Goal: Transaction & Acquisition: Purchase product/service

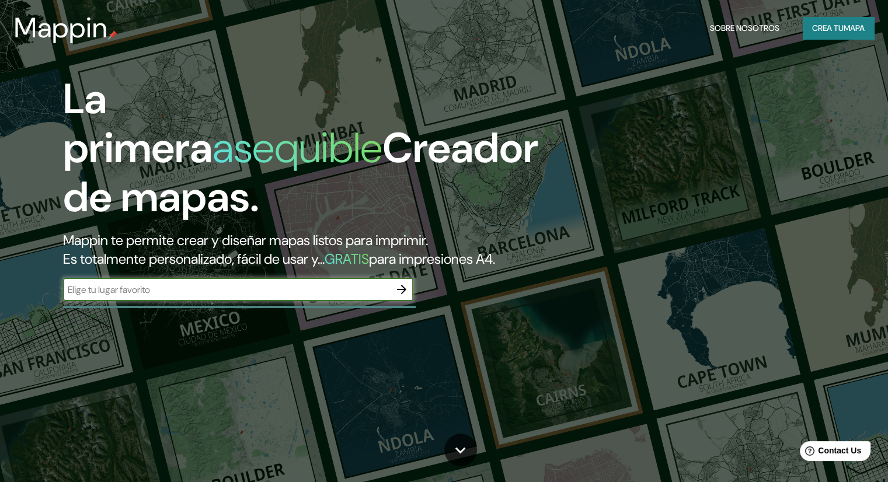
click at [291, 296] on input "text" at bounding box center [226, 289] width 327 height 13
type input "san [PERSON_NAME], [GEOGRAPHIC_DATA]"
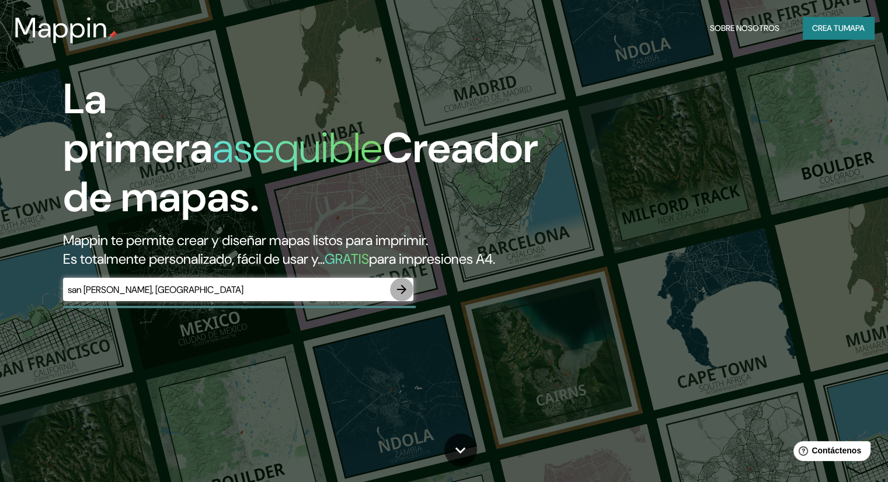
click at [397, 296] on icon "button" at bounding box center [402, 289] width 14 height 14
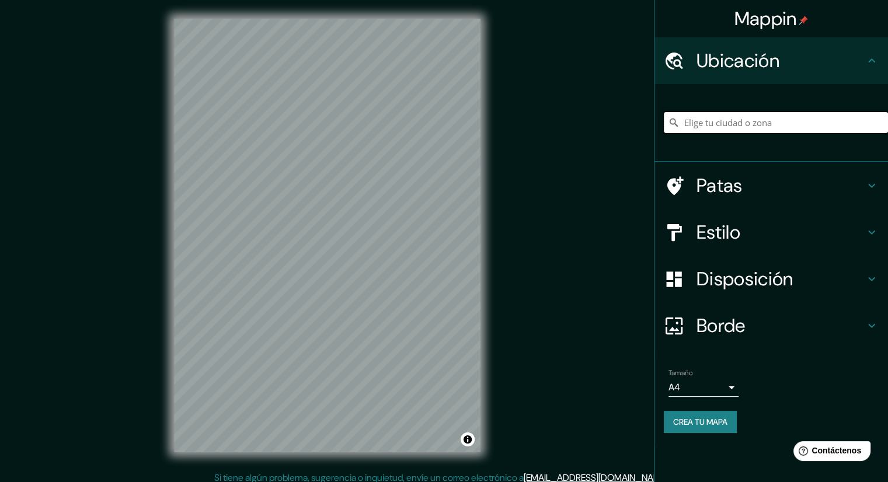
click at [720, 127] on input "Elige tu ciudad o zona" at bounding box center [776, 122] width 224 height 21
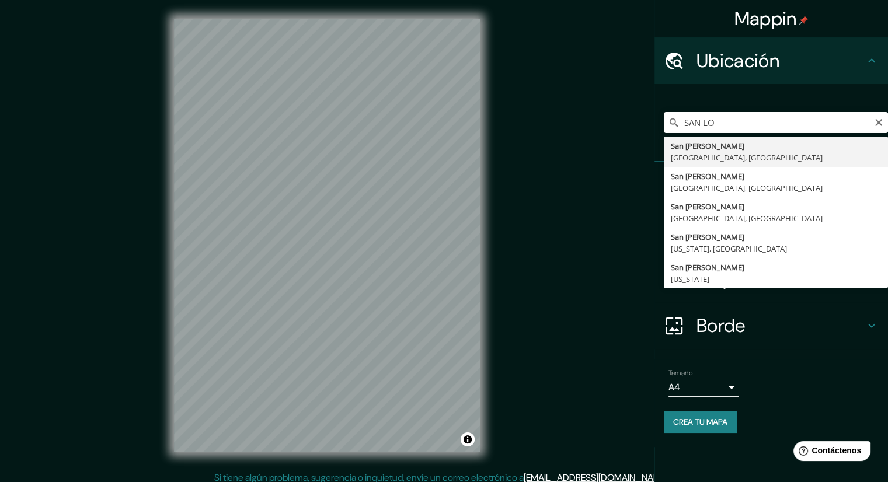
type input "[GEOGRAPHIC_DATA][PERSON_NAME], [GEOGRAPHIC_DATA], [GEOGRAPHIC_DATA]"
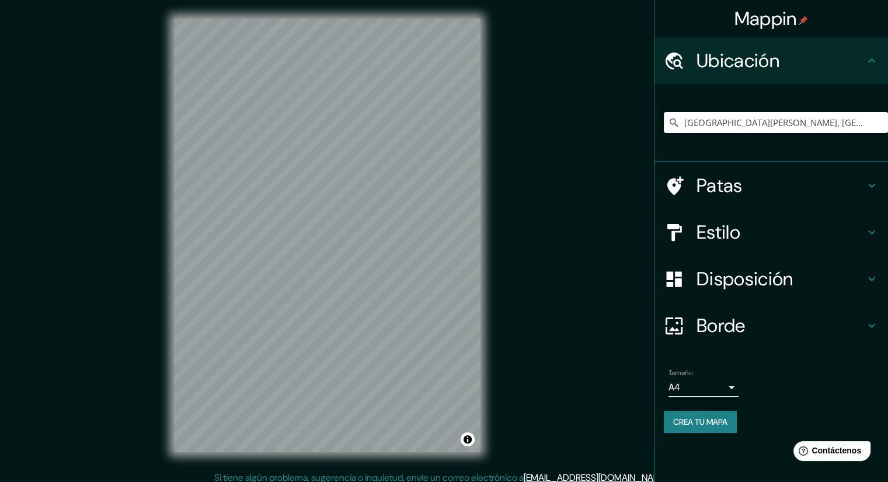
scroll to position [8, 0]
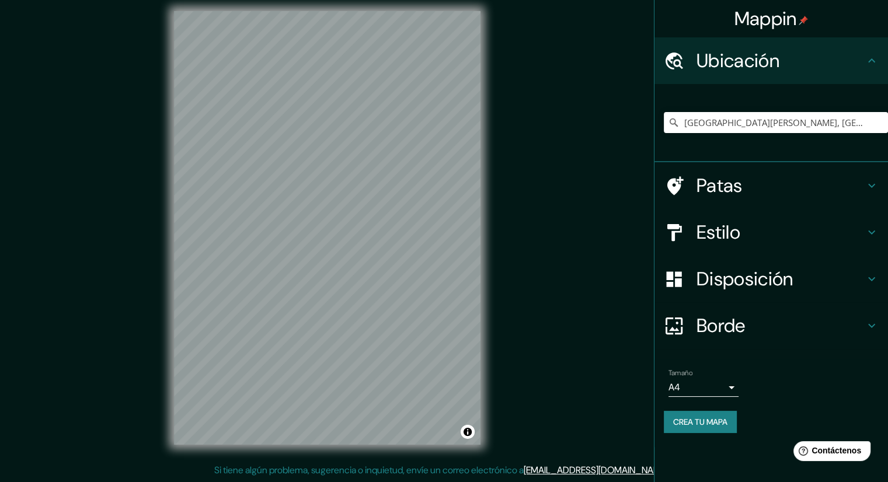
click at [740, 239] on font "Estilo" at bounding box center [718, 232] width 44 height 25
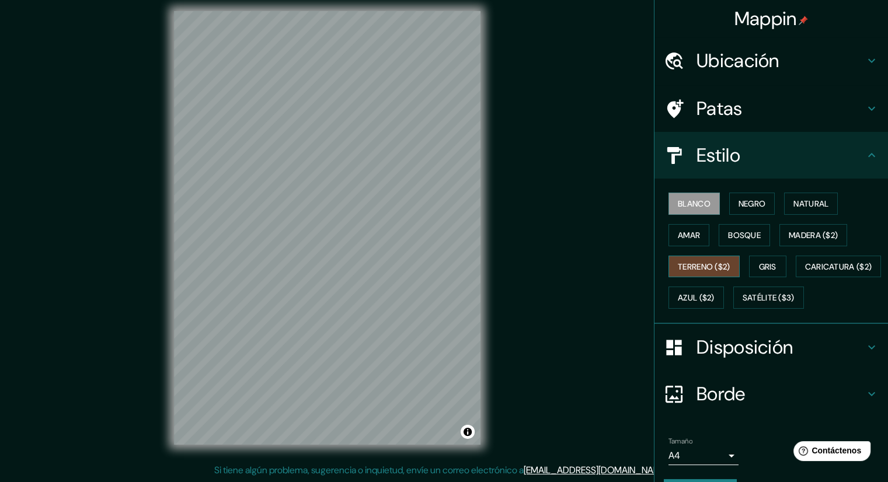
click at [708, 262] on font "Terreno ($2)" at bounding box center [704, 266] width 53 height 11
click at [742, 303] on font "Satélite ($3)" at bounding box center [768, 298] width 52 height 11
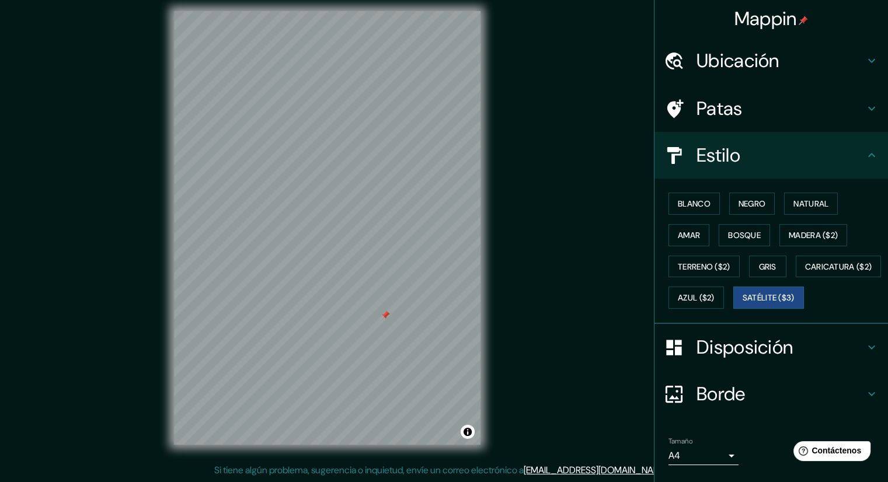
click at [384, 315] on div at bounding box center [384, 314] width 9 height 9
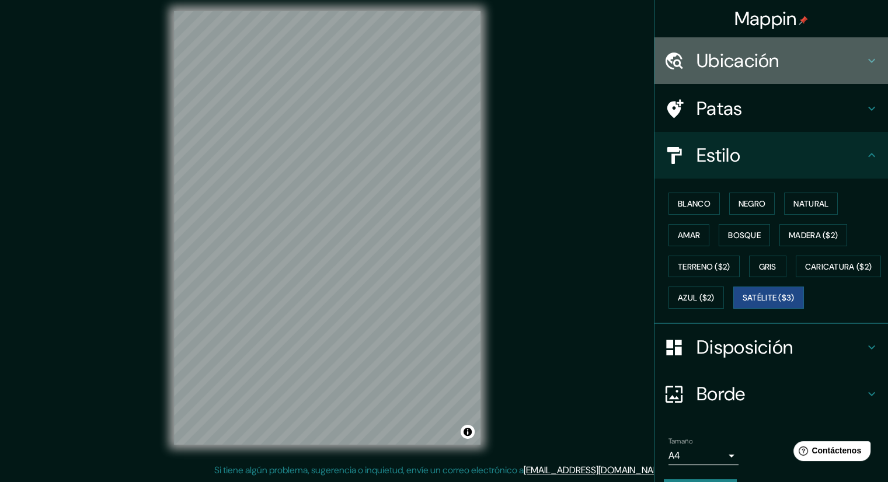
click at [757, 61] on font "Ubicación" at bounding box center [737, 60] width 83 height 25
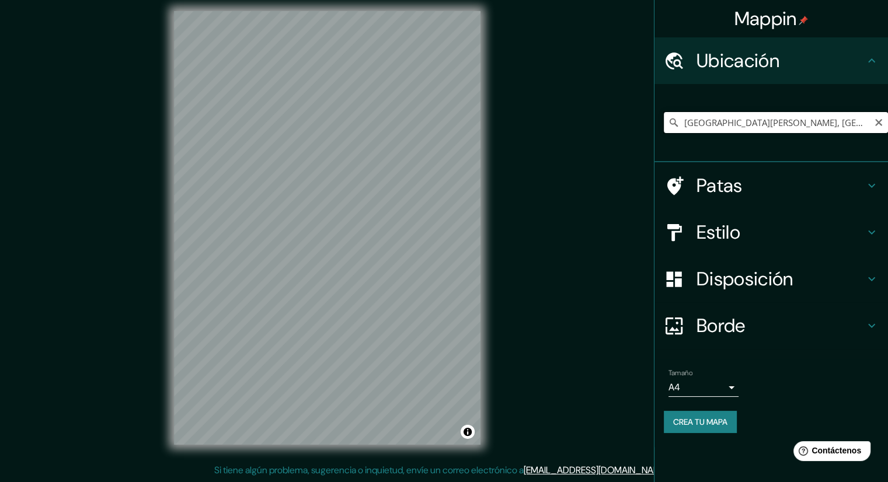
click at [866, 120] on input "[GEOGRAPHIC_DATA][PERSON_NAME], [GEOGRAPHIC_DATA], [GEOGRAPHIC_DATA]" at bounding box center [776, 122] width 224 height 21
click at [718, 229] on font "Estilo" at bounding box center [718, 232] width 44 height 25
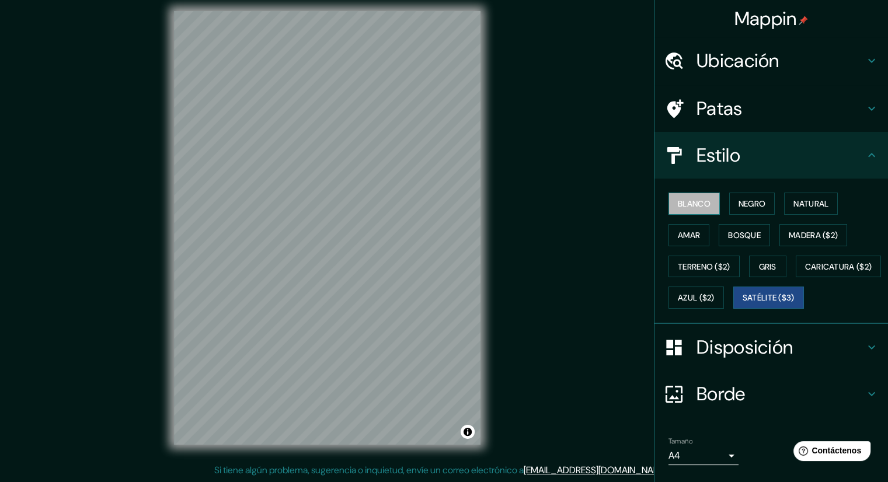
click at [691, 210] on font "Blanco" at bounding box center [694, 203] width 33 height 15
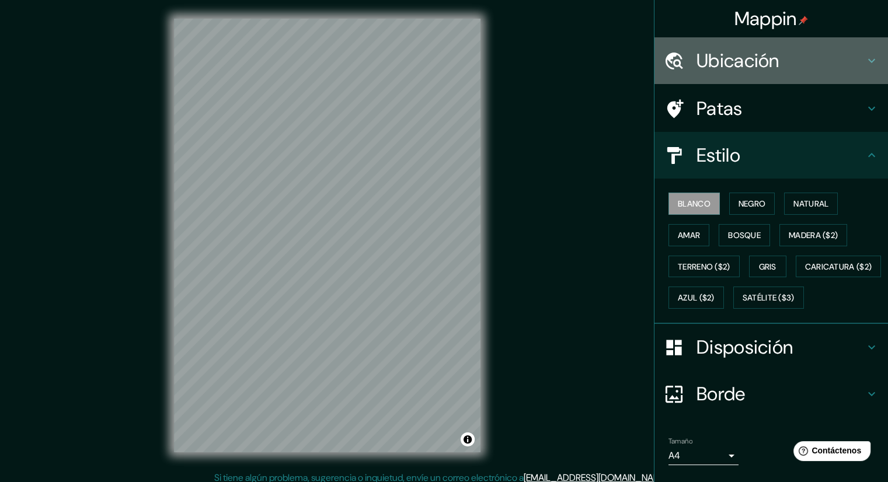
click at [731, 61] on font "Ubicación" at bounding box center [737, 60] width 83 height 25
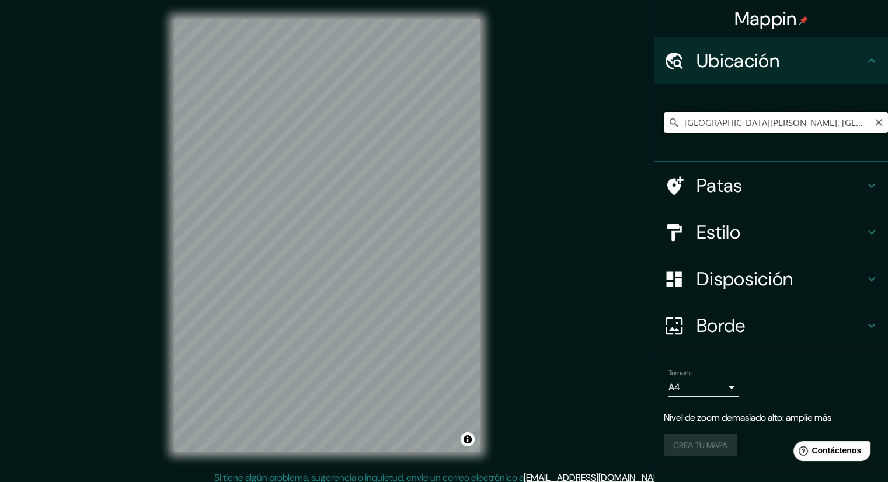
click at [807, 125] on input "[GEOGRAPHIC_DATA][PERSON_NAME], [GEOGRAPHIC_DATA], [GEOGRAPHIC_DATA]" at bounding box center [776, 122] width 224 height 21
click at [875, 124] on icon "Claro" at bounding box center [878, 122] width 9 height 9
click at [808, 113] on input "Elige tu ciudad o zona" at bounding box center [776, 122] width 224 height 21
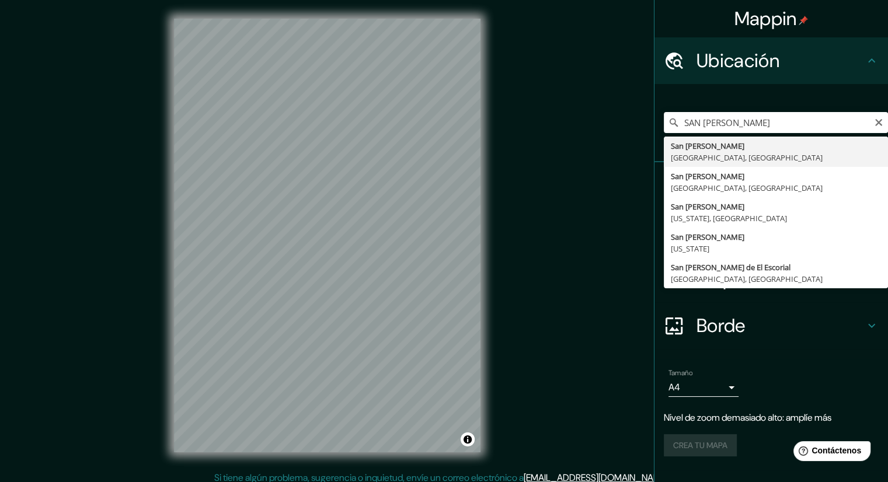
type input "[GEOGRAPHIC_DATA][PERSON_NAME], [GEOGRAPHIC_DATA], [GEOGRAPHIC_DATA]"
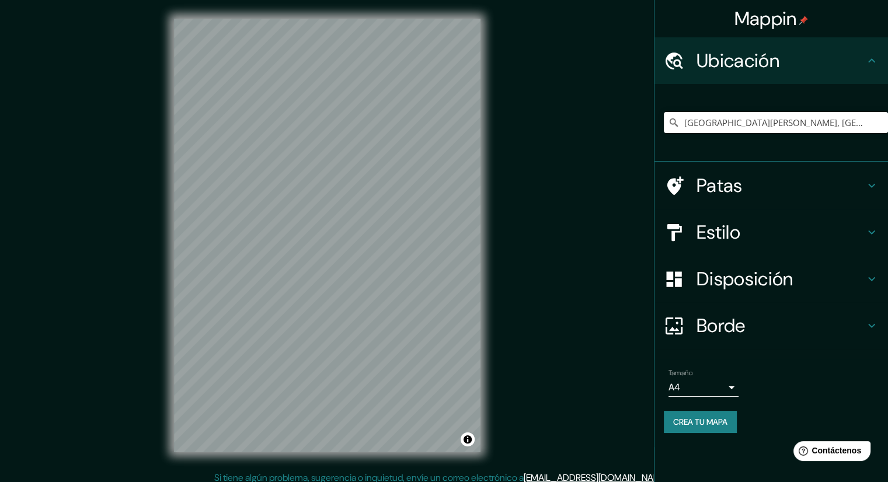
click at [723, 224] on font "Estilo" at bounding box center [718, 232] width 44 height 25
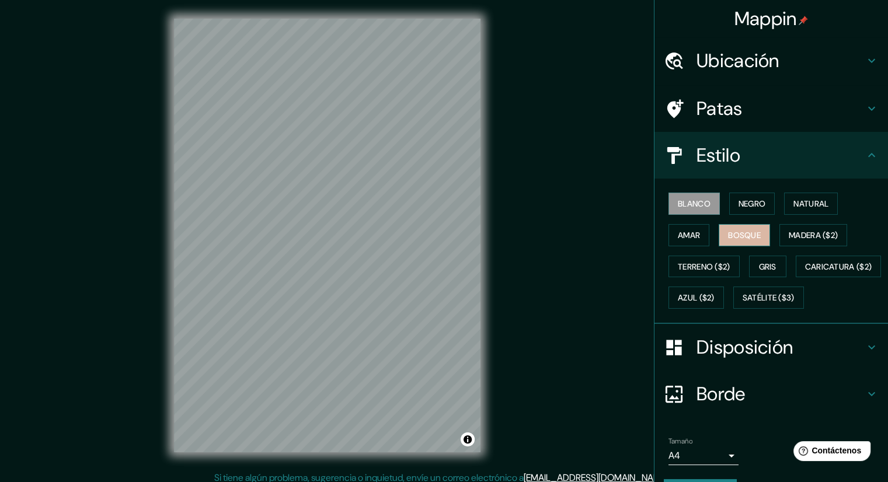
click at [752, 230] on font "Bosque" at bounding box center [744, 235] width 33 height 11
click at [692, 232] on font "Amar" at bounding box center [689, 235] width 22 height 11
click at [688, 198] on font "Blanco" at bounding box center [694, 203] width 33 height 11
click at [738, 199] on font "Negro" at bounding box center [751, 203] width 27 height 11
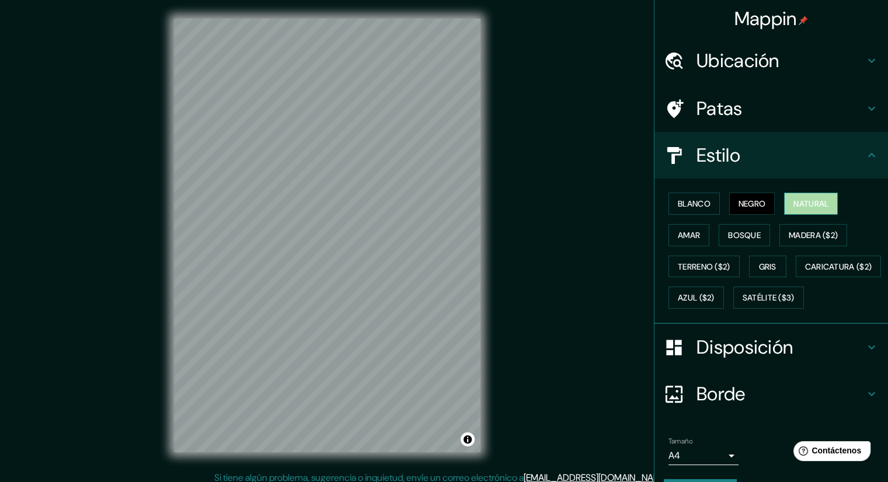
click at [812, 208] on font "Natural" at bounding box center [810, 203] width 35 height 15
click at [815, 235] on font "Madera ($2)" at bounding box center [812, 235] width 49 height 11
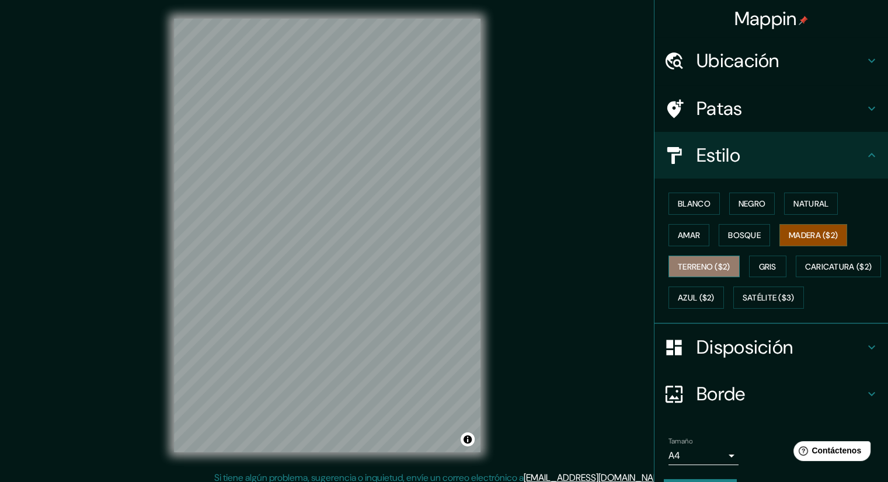
click at [696, 264] on font "Terreno ($2)" at bounding box center [704, 266] width 53 height 11
click at [766, 266] on font "Gris" at bounding box center [768, 266] width 18 height 11
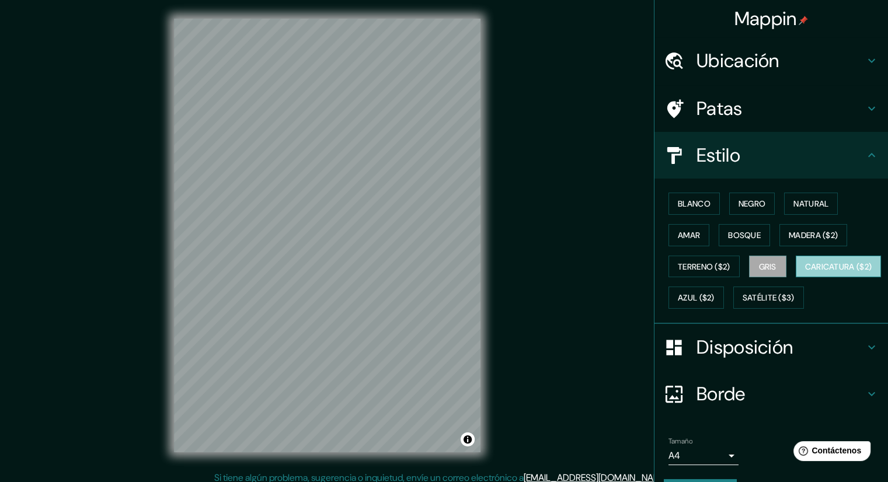
click at [805, 272] on font "Caricatura ($2)" at bounding box center [838, 266] width 67 height 11
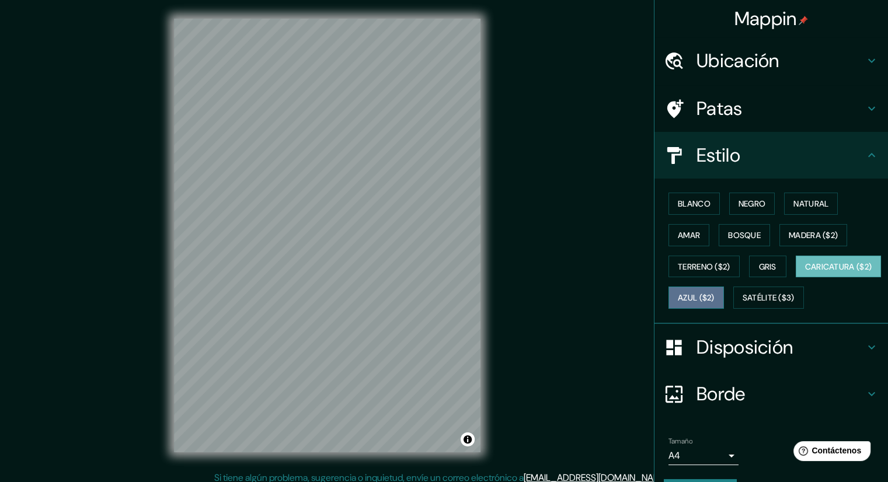
click at [714, 294] on font "Azul ($2)" at bounding box center [696, 298] width 37 height 11
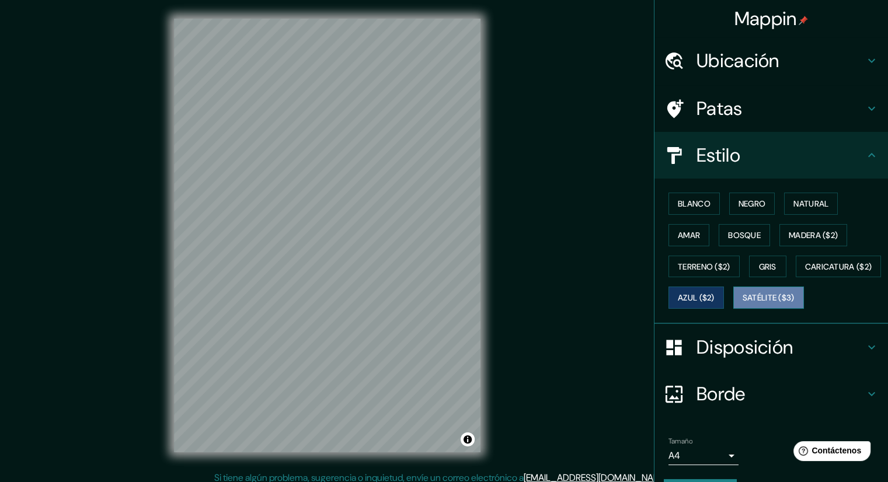
click at [742, 303] on font "Satélite ($3)" at bounding box center [768, 298] width 52 height 11
click at [714, 297] on font "Azul ($2)" at bounding box center [696, 298] width 37 height 11
click at [711, 264] on font "Terreno ($2)" at bounding box center [704, 266] width 53 height 11
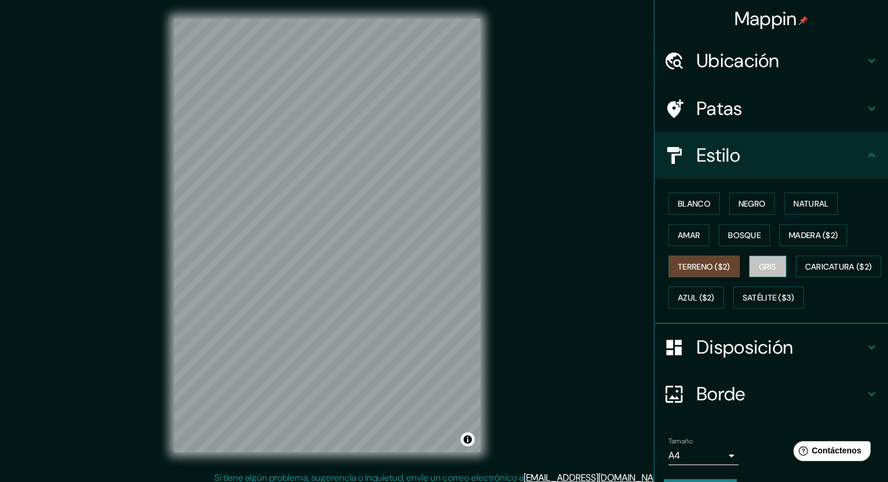
click at [761, 265] on font "Gris" at bounding box center [768, 266] width 18 height 11
click at [695, 264] on font "Terreno ($2)" at bounding box center [704, 266] width 53 height 11
click at [753, 241] on font "Bosque" at bounding box center [744, 235] width 33 height 15
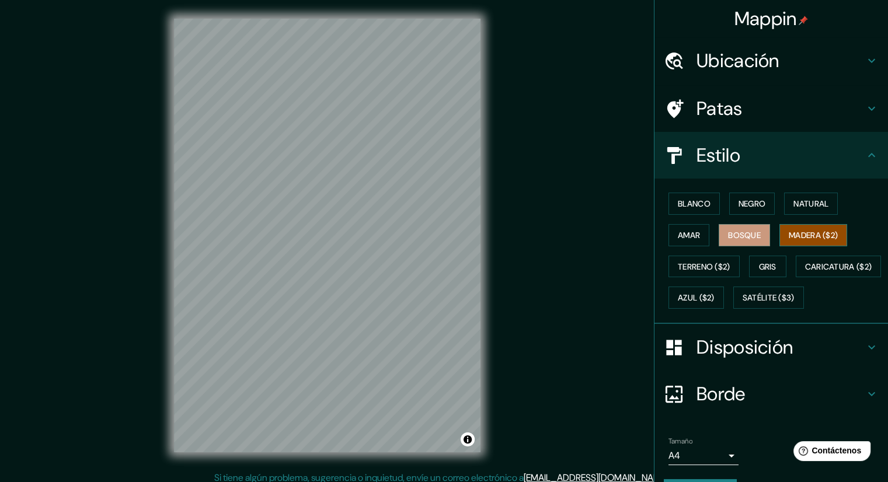
click at [788, 240] on font "Madera ($2)" at bounding box center [812, 235] width 49 height 15
click at [803, 209] on font "Natural" at bounding box center [810, 203] width 35 height 15
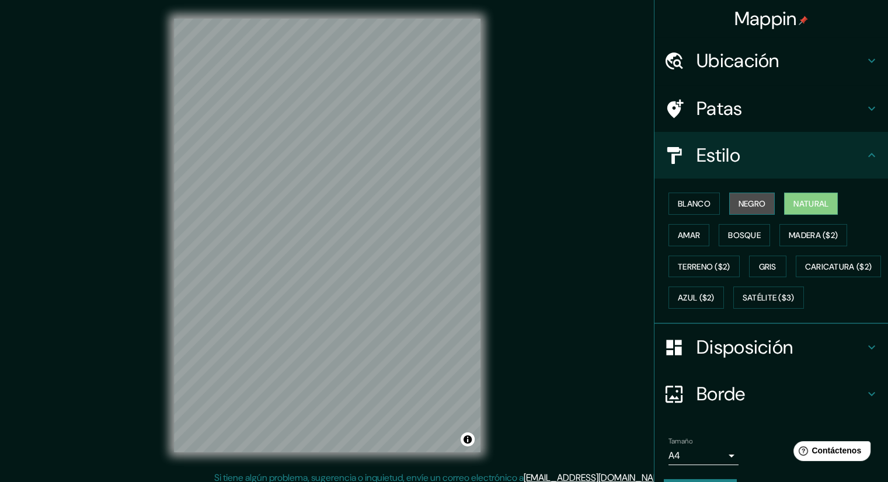
click at [755, 209] on font "Negro" at bounding box center [751, 203] width 27 height 15
click at [800, 209] on font "Natural" at bounding box center [810, 203] width 35 height 15
click at [362, 19] on div at bounding box center [327, 19] width 306 height 0
click at [362, 223] on div at bounding box center [366, 223] width 9 height 9
click at [361, 223] on div at bounding box center [359, 224] width 9 height 9
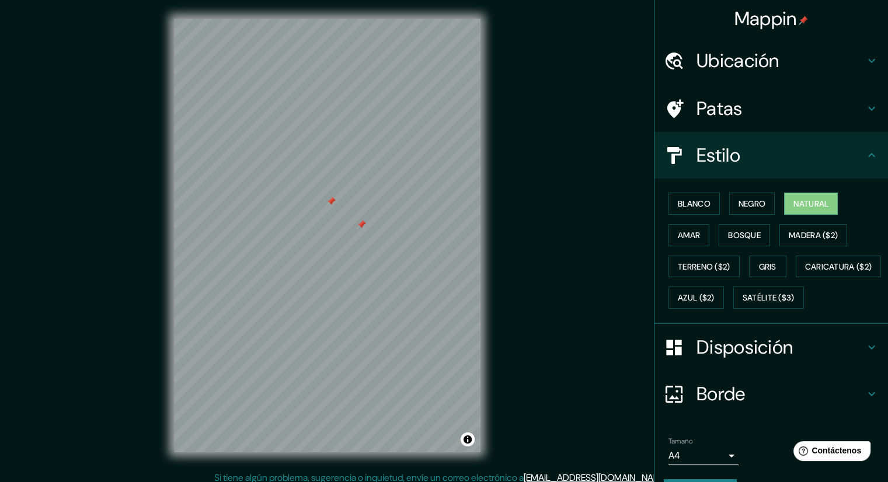
click at [331, 199] on div at bounding box center [330, 201] width 9 height 9
click at [362, 222] on div at bounding box center [361, 224] width 9 height 9
click at [364, 211] on div at bounding box center [363, 207] width 9 height 9
click at [690, 268] on font "Terreno ($2)" at bounding box center [704, 266] width 53 height 11
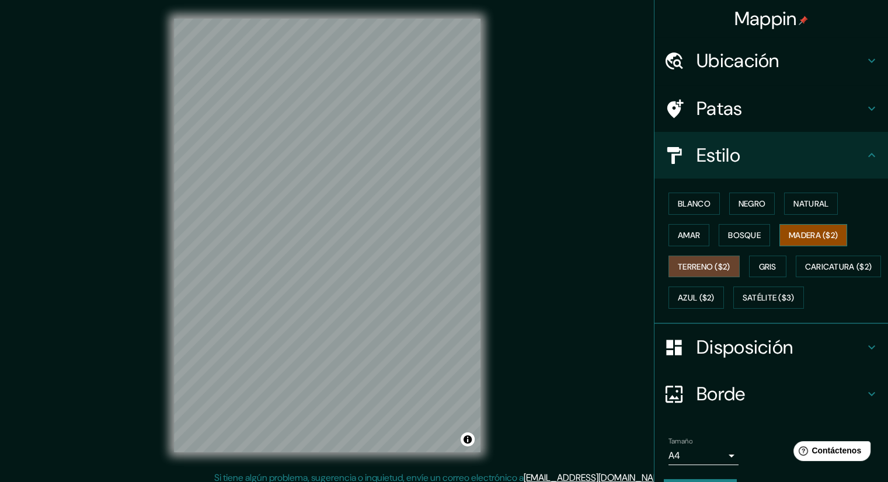
click at [788, 236] on font "Madera ($2)" at bounding box center [812, 235] width 49 height 11
click at [740, 230] on font "Bosque" at bounding box center [744, 235] width 33 height 11
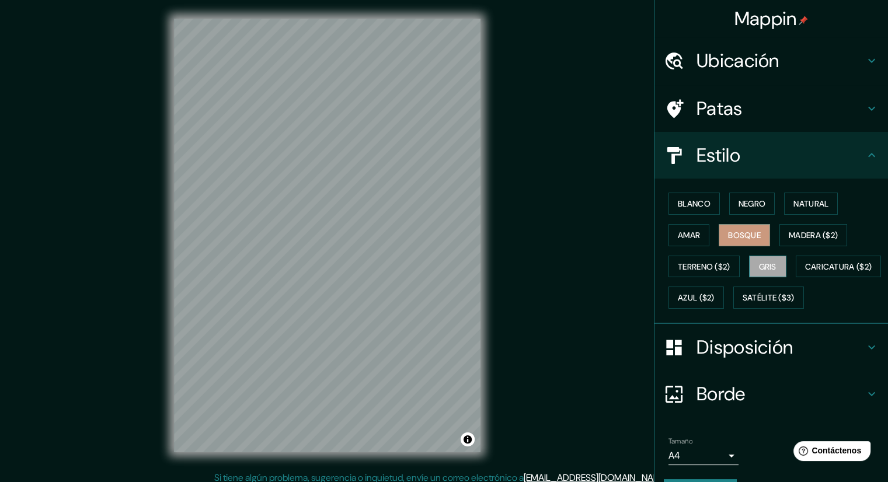
click at [768, 270] on font "Gris" at bounding box center [768, 266] width 18 height 11
click at [742, 305] on font "Satélite ($3)" at bounding box center [768, 297] width 52 height 15
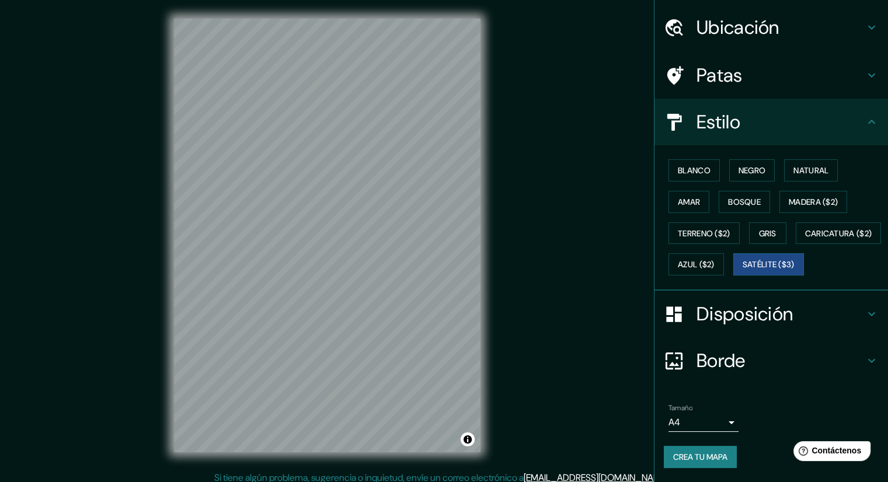
scroll to position [62, 0]
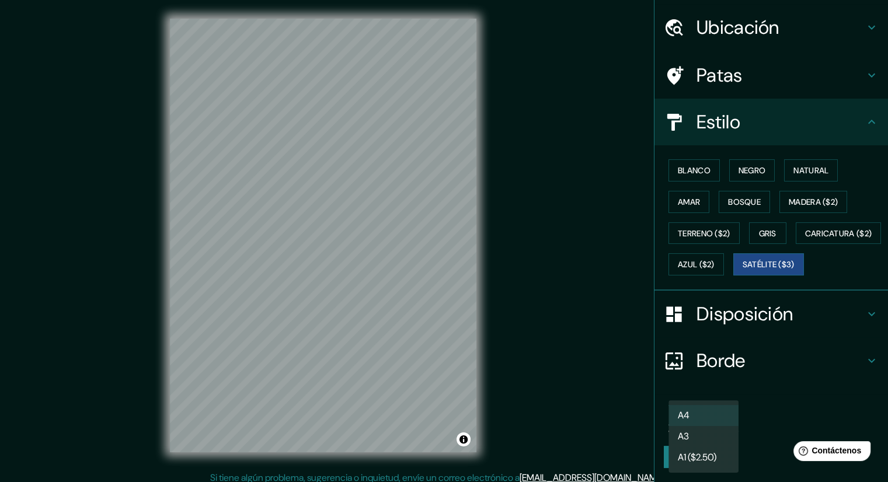
click at [710, 423] on body "Mappin Ubicación [GEOGRAPHIC_DATA][PERSON_NAME], [GEOGRAPHIC_DATA], [GEOGRAPHIC…" at bounding box center [444, 241] width 888 height 482
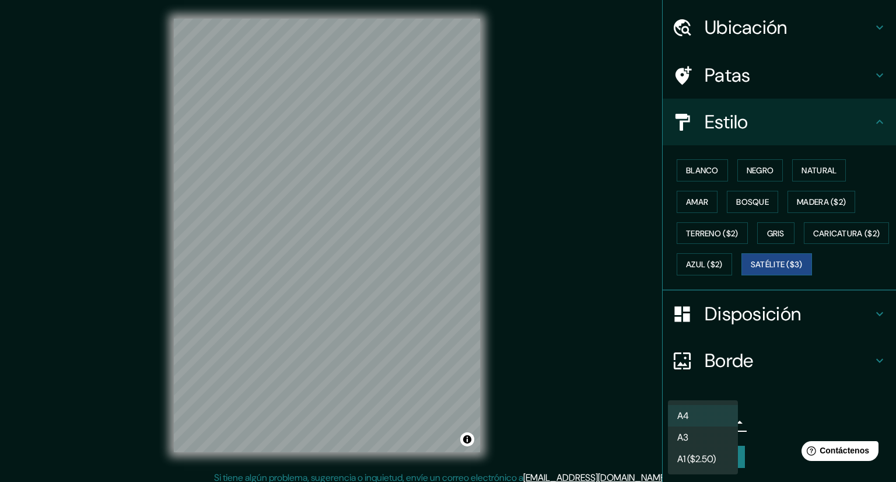
click at [700, 437] on li "A3" at bounding box center [703, 438] width 70 height 22
type input "a4"
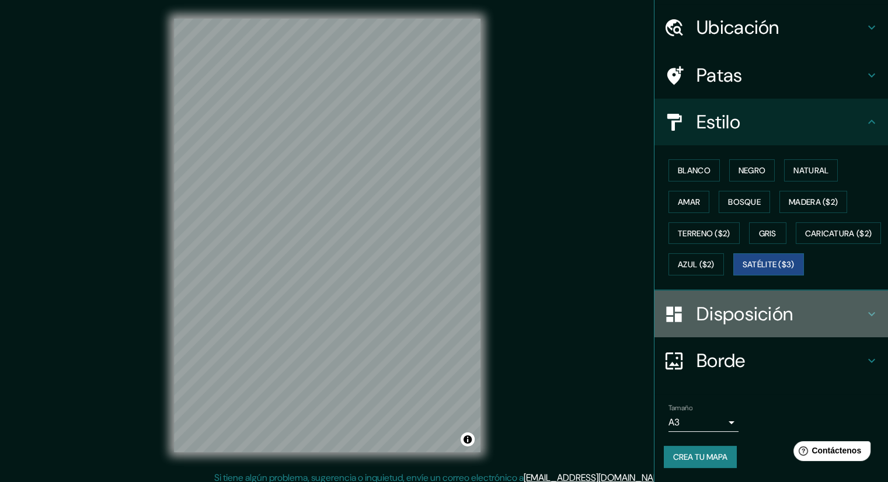
click at [721, 308] on font "Disposición" at bounding box center [744, 314] width 96 height 25
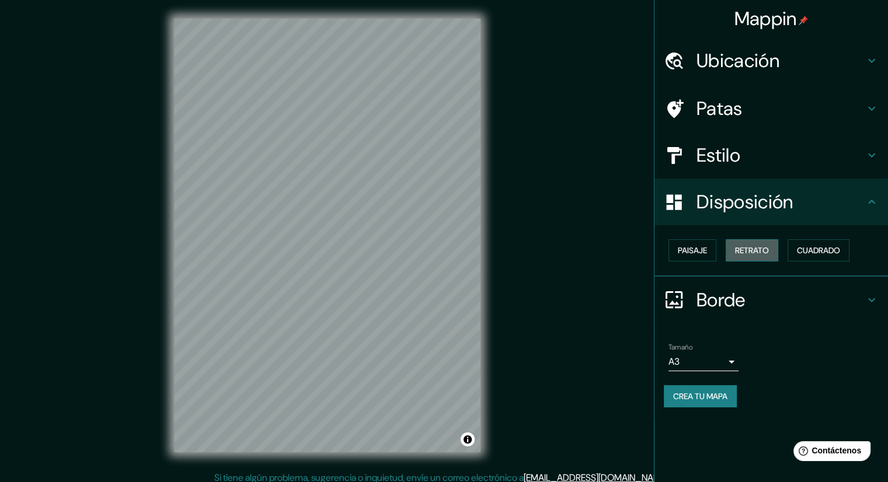
click at [759, 247] on font "Retrato" at bounding box center [752, 250] width 34 height 11
click at [710, 246] on button "Paisaje" at bounding box center [692, 250] width 48 height 22
